Goal: Transaction & Acquisition: Purchase product/service

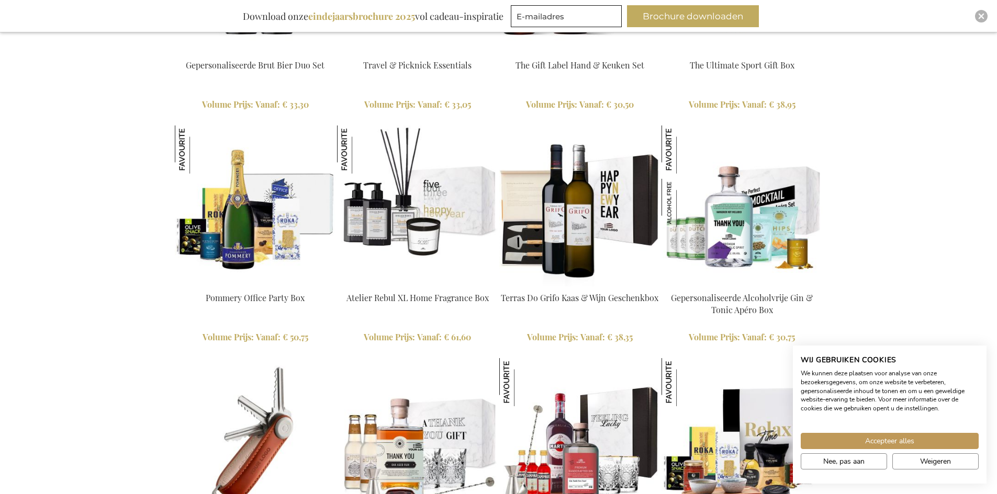
scroll to position [1203, 0]
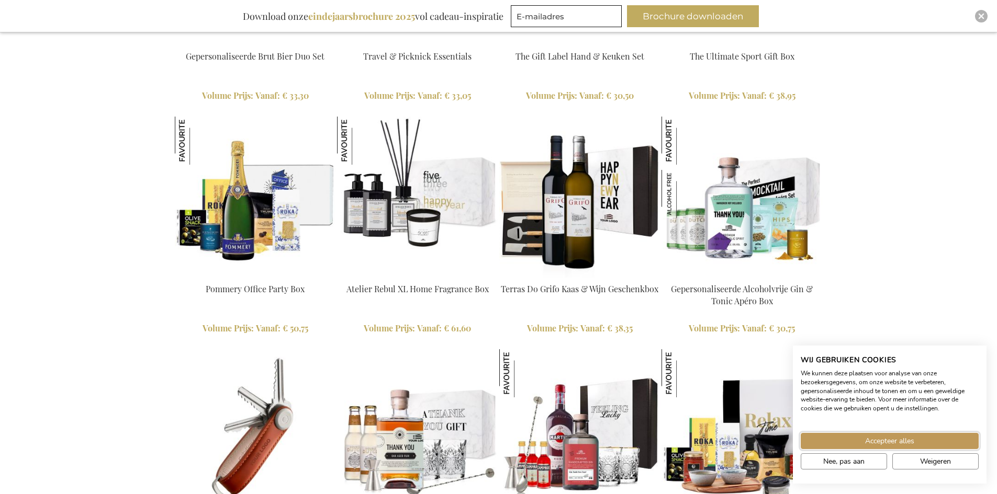
click at [899, 438] on span "Accepteer alles" at bounding box center [889, 441] width 49 height 11
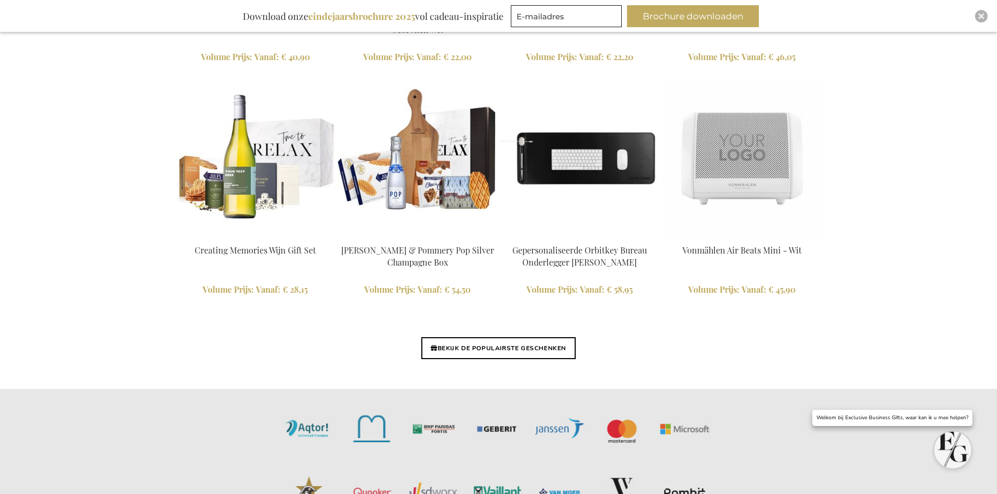
scroll to position [2407, 0]
click at [464, 344] on link "BEKIJK DE POPULAIRSTE GESCHENKEN" at bounding box center [498, 348] width 154 height 22
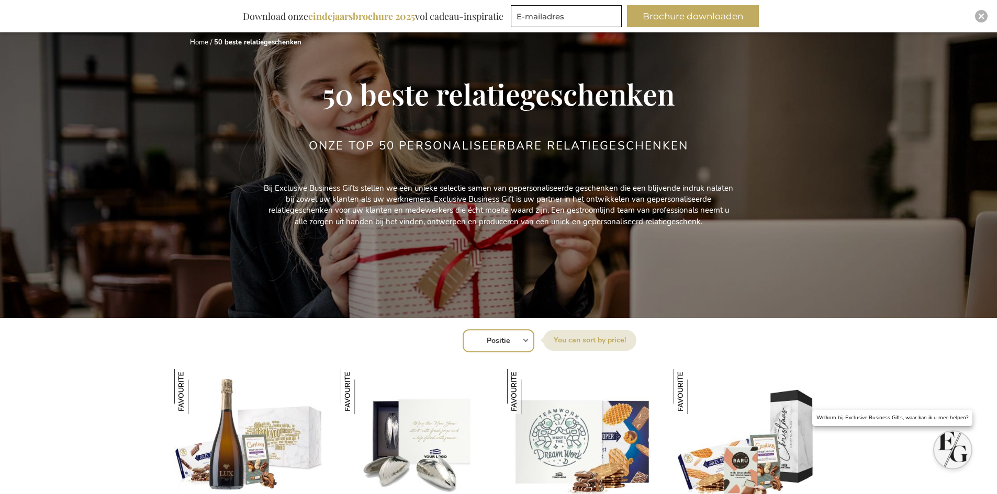
scroll to position [297, 0]
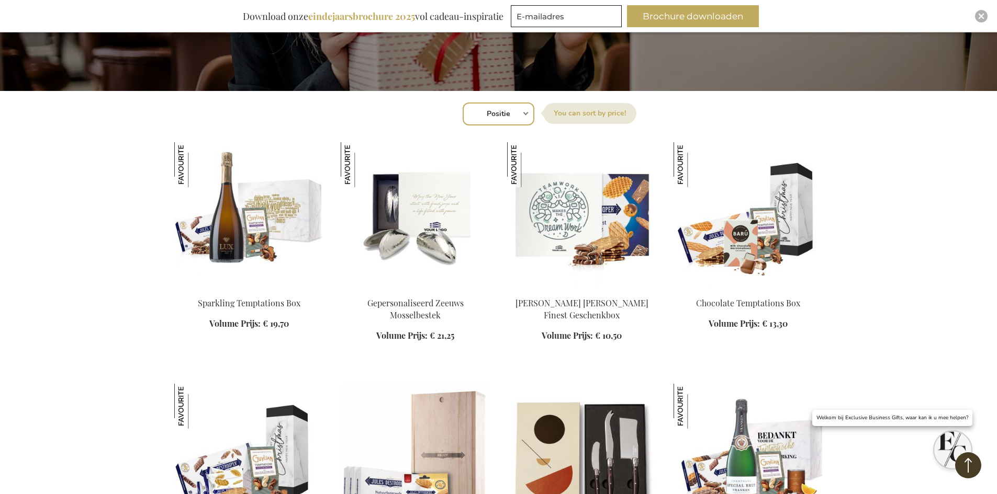
drag, startPoint x: 998, startPoint y: 49, endPoint x: 1004, endPoint y: 116, distance: 67.2
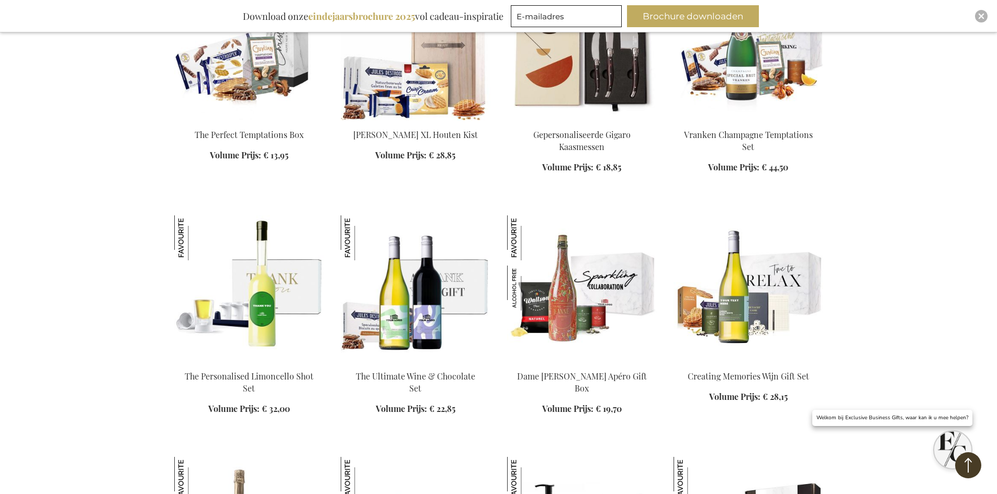
scroll to position [832, 0]
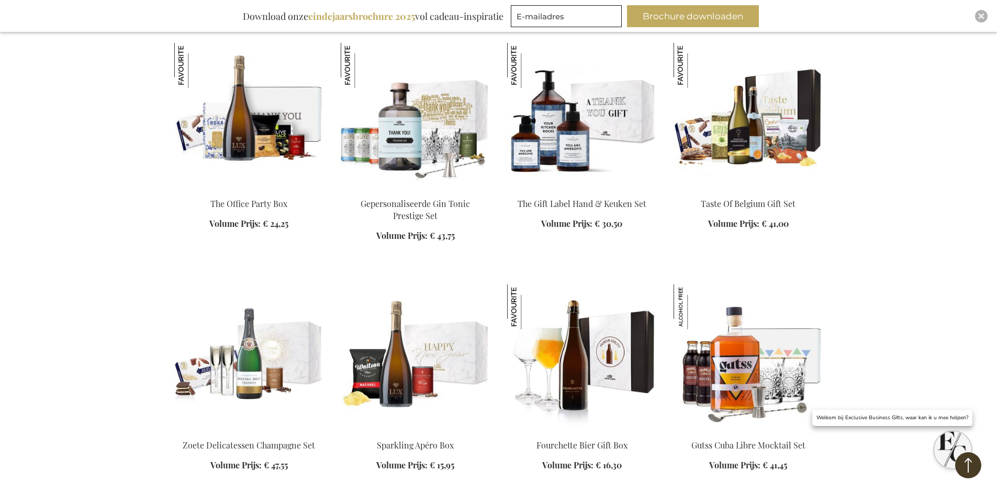
scroll to position [1251, 0]
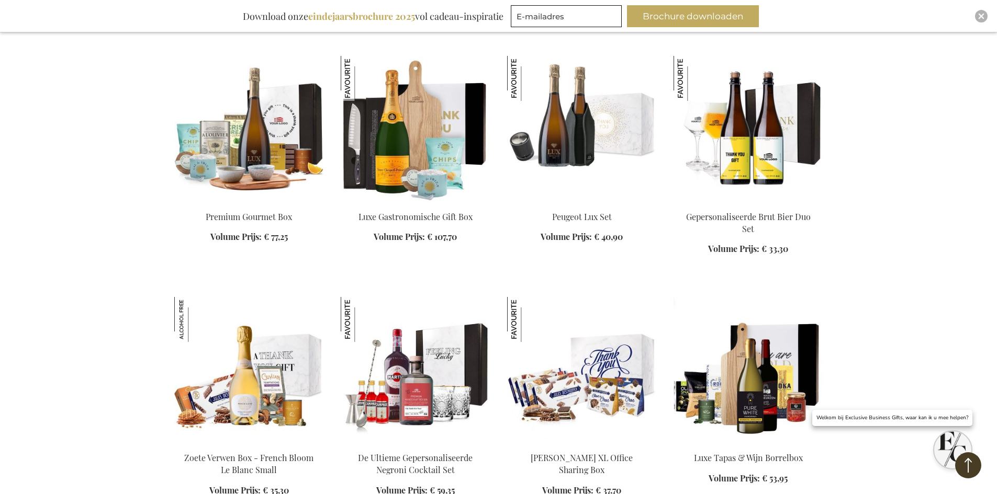
scroll to position [1460, 0]
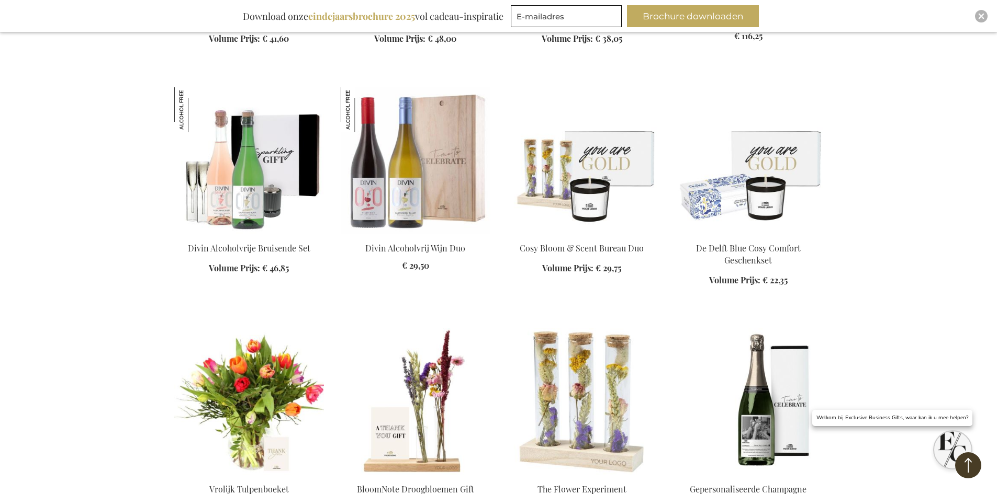
scroll to position [3373, 0]
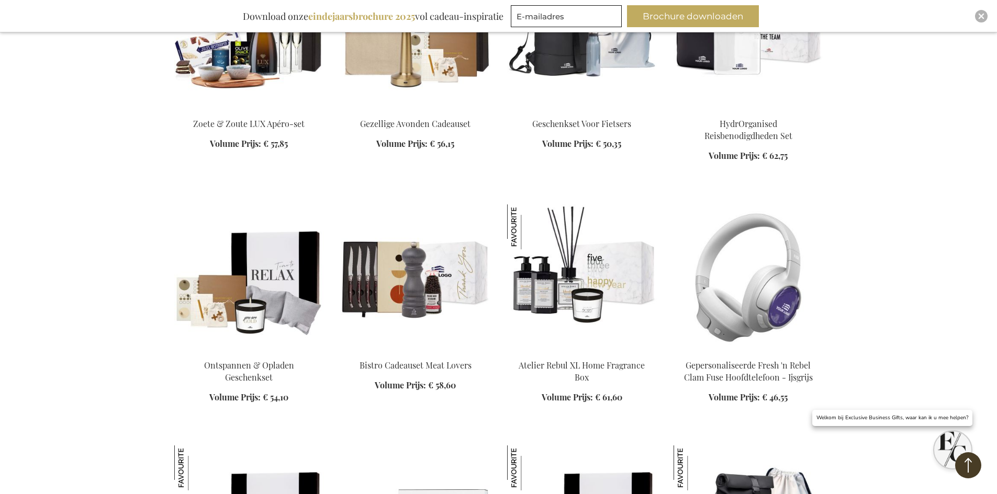
scroll to position [4489, 0]
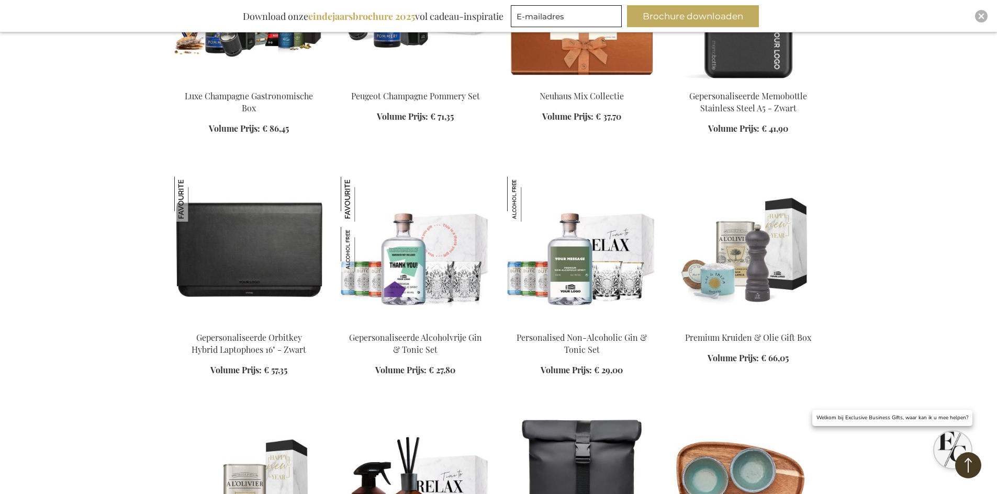
scroll to position [5157, 0]
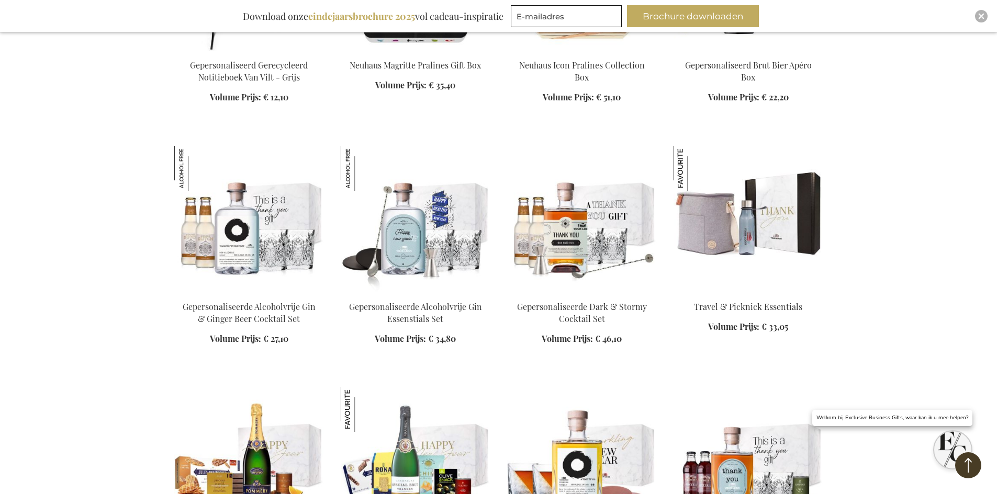
scroll to position [5610, 0]
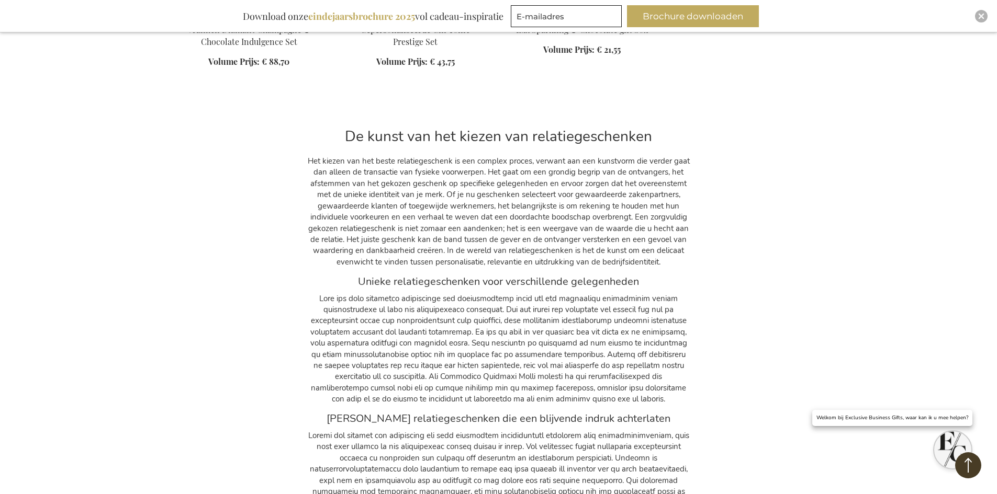
scroll to position [8641, 0]
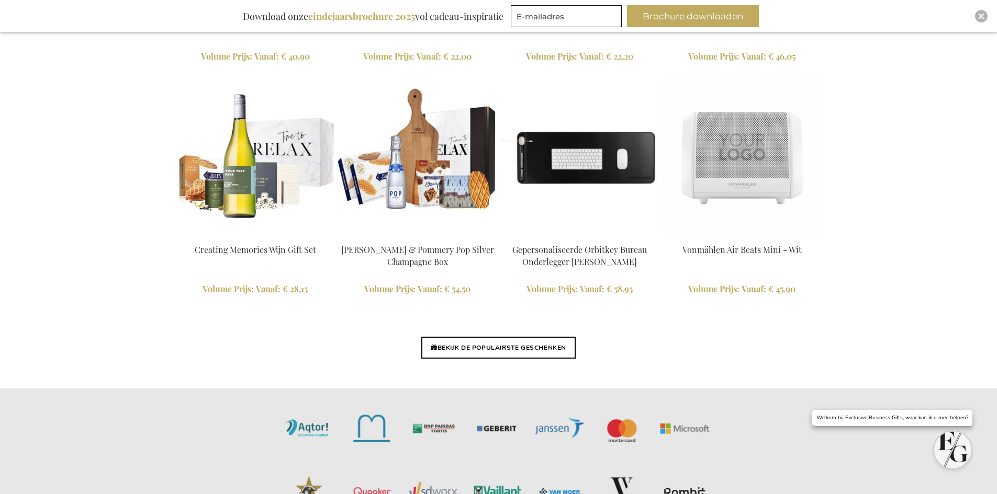
click at [633, 164] on img at bounding box center [579, 157] width 161 height 161
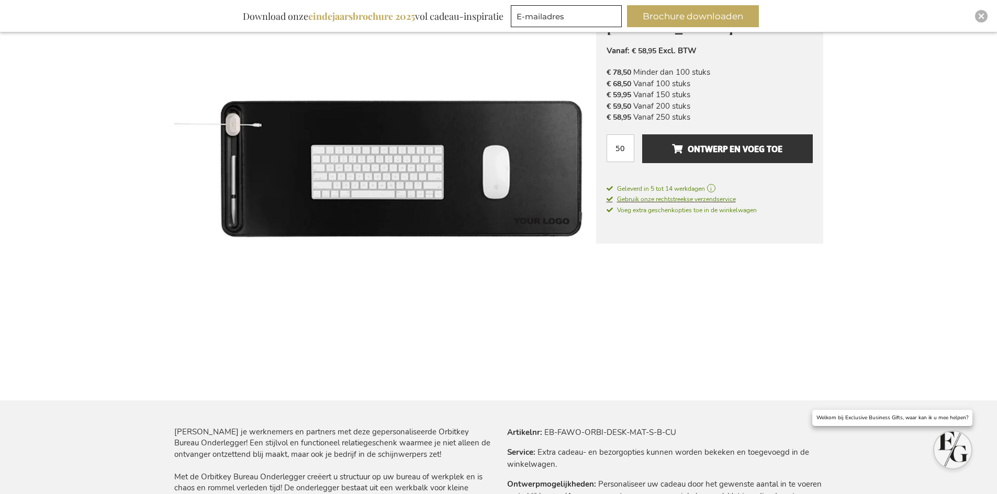
scroll to position [52, 0]
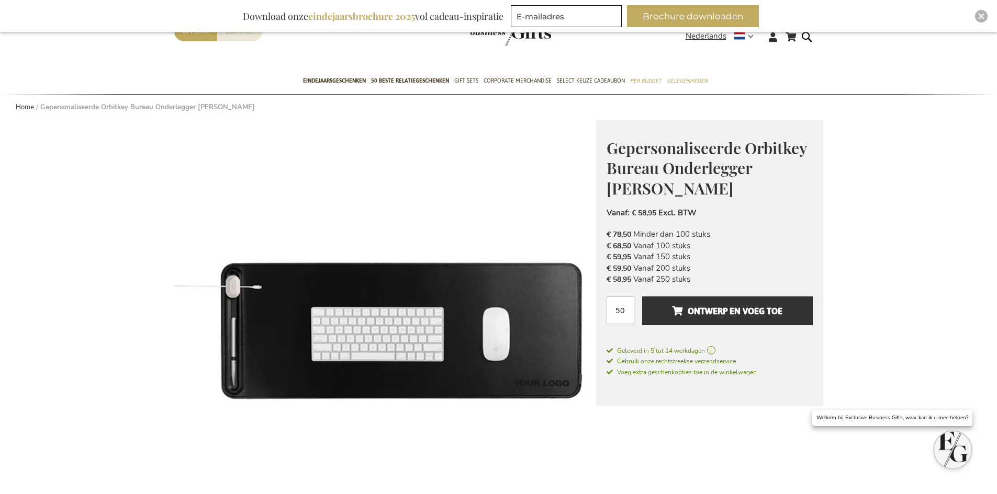
click at [478, 316] on img at bounding box center [385, 331] width 422 height 422
click at [551, 336] on img at bounding box center [385, 331] width 422 height 422
